Goal: Information Seeking & Learning: Find specific page/section

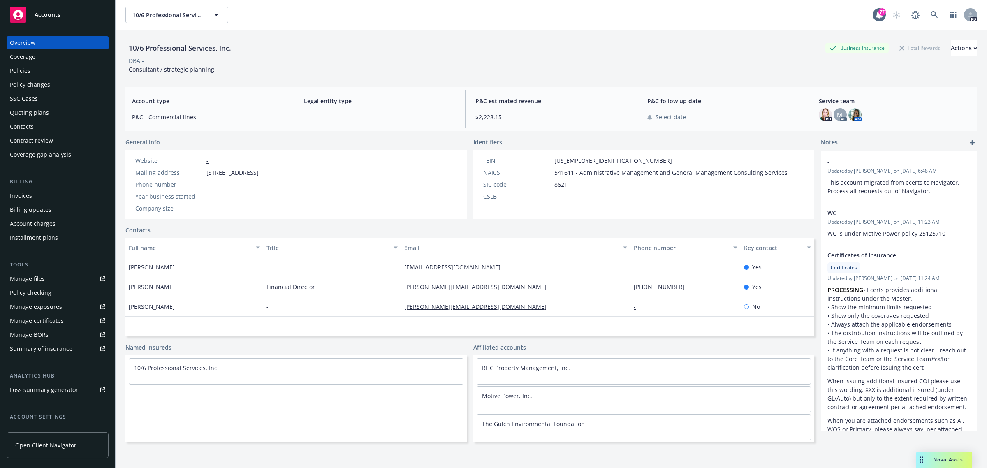
click at [47, 12] on span "Accounts" at bounding box center [48, 15] width 26 height 7
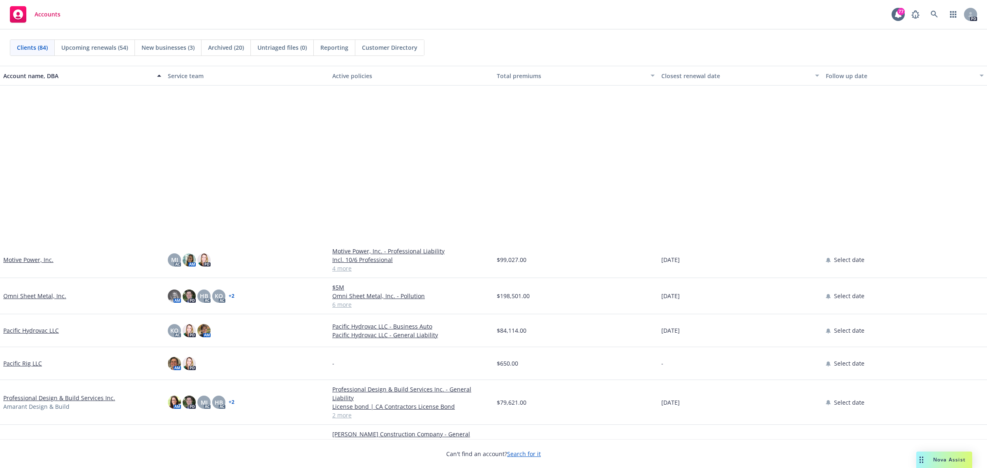
scroll to position [1749, 0]
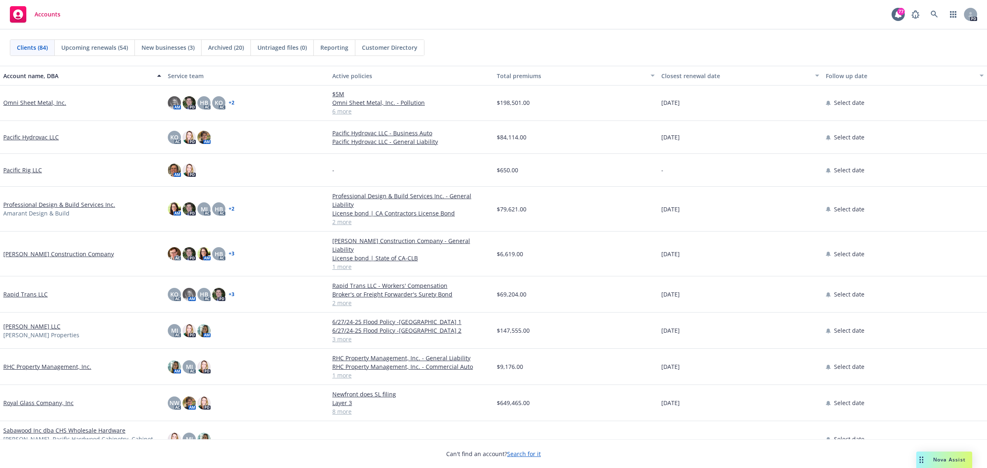
click at [21, 362] on link "RHC Property Management, Inc." at bounding box center [47, 366] width 88 height 9
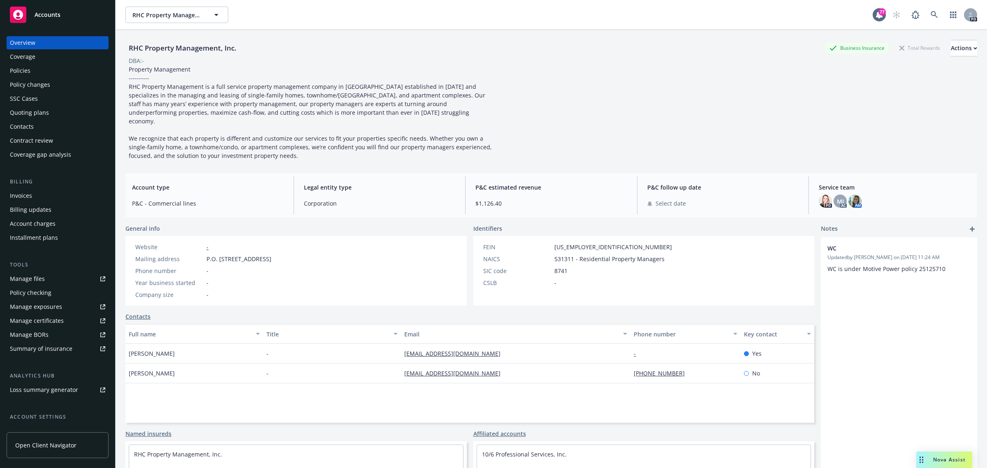
click at [23, 69] on div "Policies" at bounding box center [20, 70] width 21 height 13
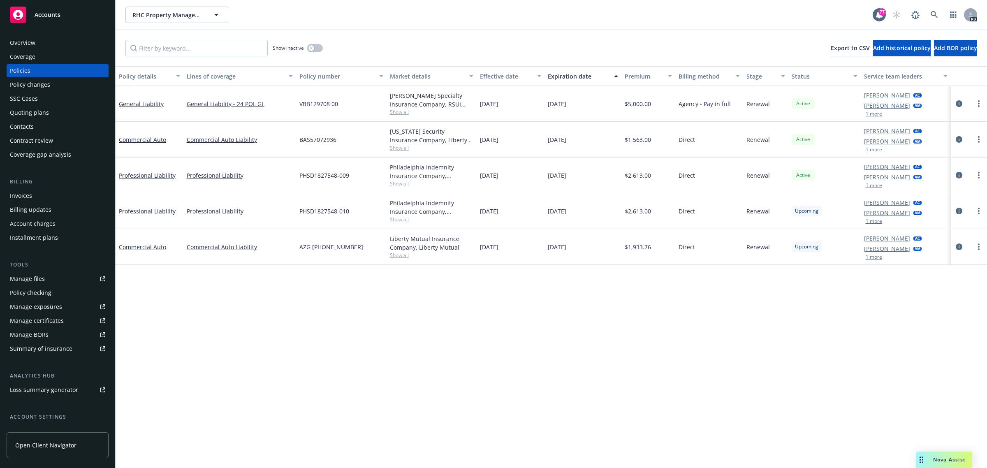
click at [402, 185] on span "Show all" at bounding box center [432, 183] width 84 height 7
click at [242, 401] on div "Policy details Lines of coverage Policy number Market details Effective date Ex…" at bounding box center [552, 267] width 872 height 402
